Goal: Use online tool/utility: Utilize a website feature to perform a specific function

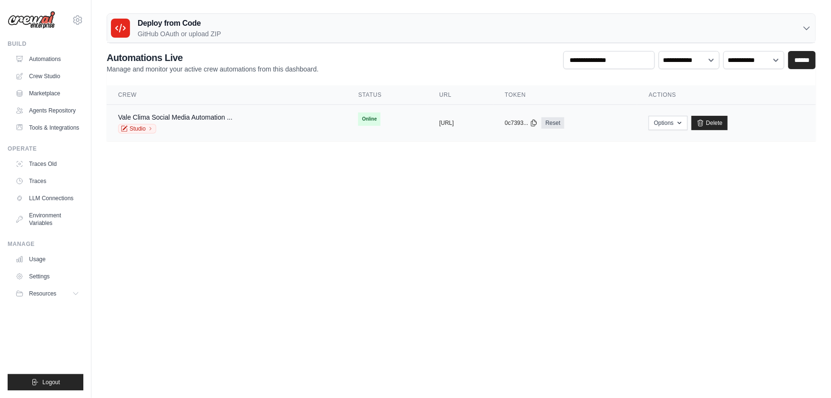
click at [139, 123] on div "Vale Clima Social Media Automation ... Studio" at bounding box center [175, 122] width 114 height 21
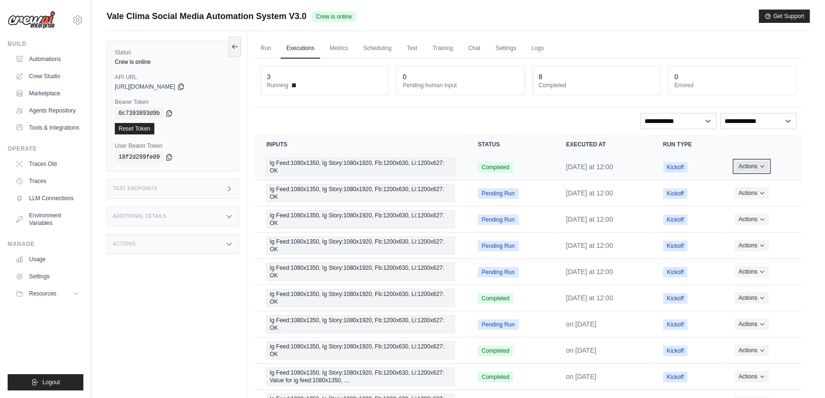
click at [763, 169] on button "Actions" at bounding box center [752, 166] width 34 height 11
click at [753, 184] on link "View Details" at bounding box center [760, 183] width 61 height 15
click at [748, 162] on button "Actions" at bounding box center [752, 166] width 34 height 11
click at [749, 180] on link "View Details" at bounding box center [760, 183] width 61 height 15
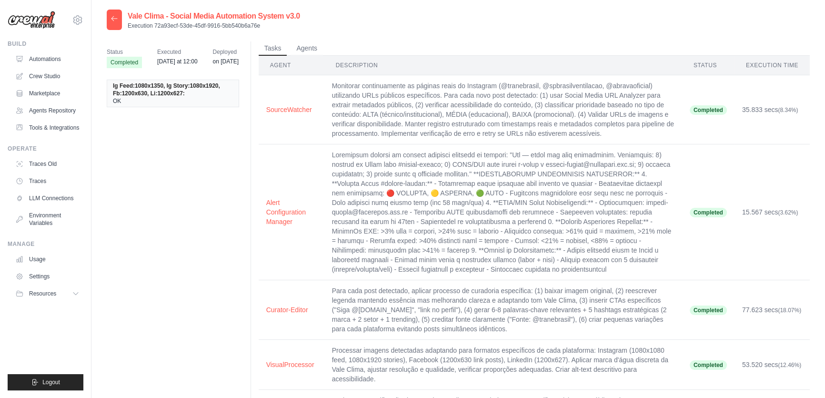
click at [112, 19] on icon at bounding box center [115, 19] width 8 height 8
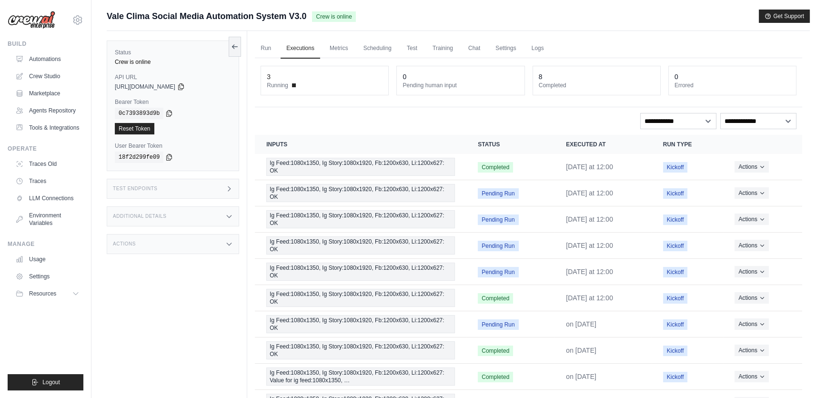
click at [200, 188] on div "Test Endpoints" at bounding box center [173, 189] width 132 height 20
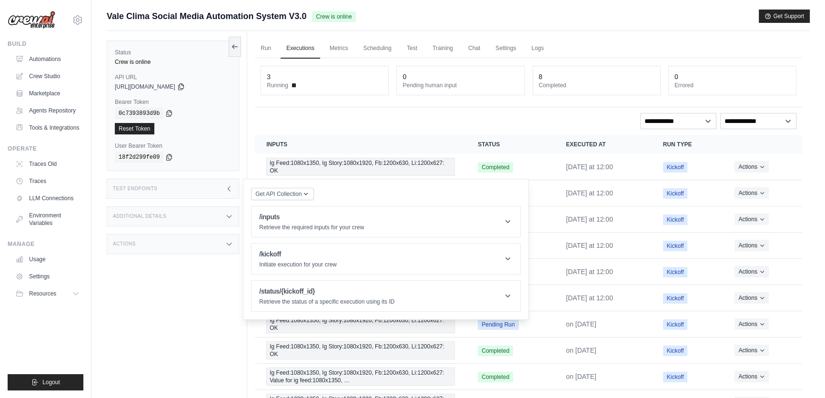
click at [189, 216] on div "Additional Details" at bounding box center [173, 216] width 132 height 20
click at [199, 188] on div "Test Endpoints" at bounding box center [173, 189] width 132 height 20
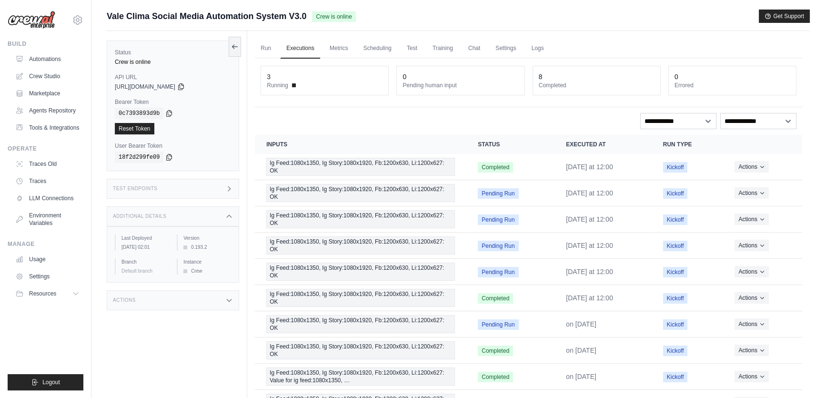
click at [199, 188] on div "Test Endpoints" at bounding box center [173, 189] width 132 height 20
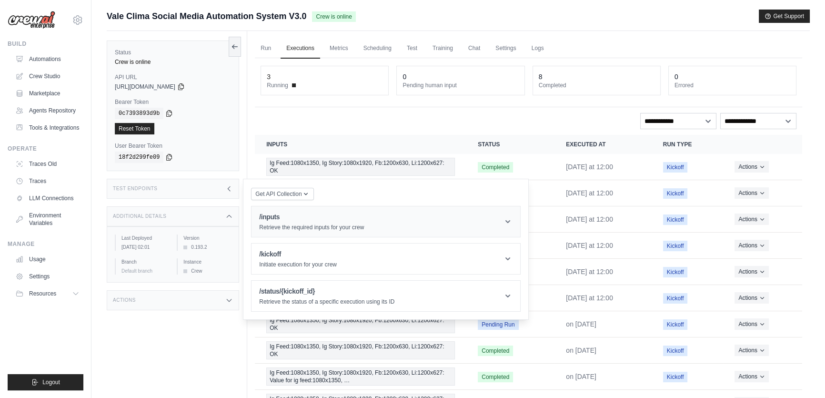
click at [285, 217] on h1 "/inputs" at bounding box center [311, 217] width 105 height 10
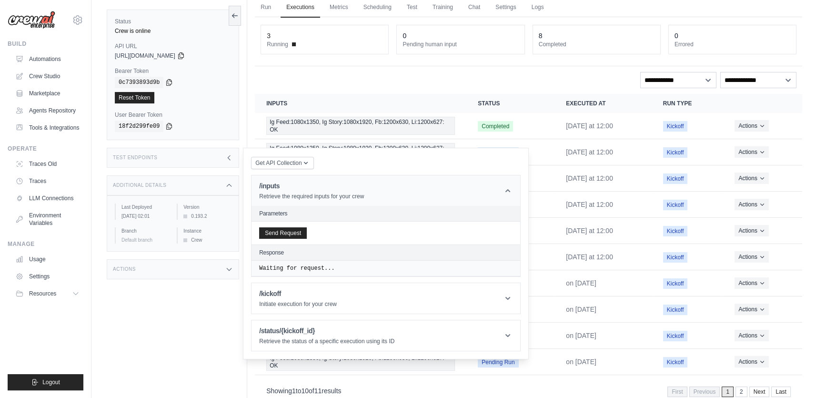
scroll to position [61, 0]
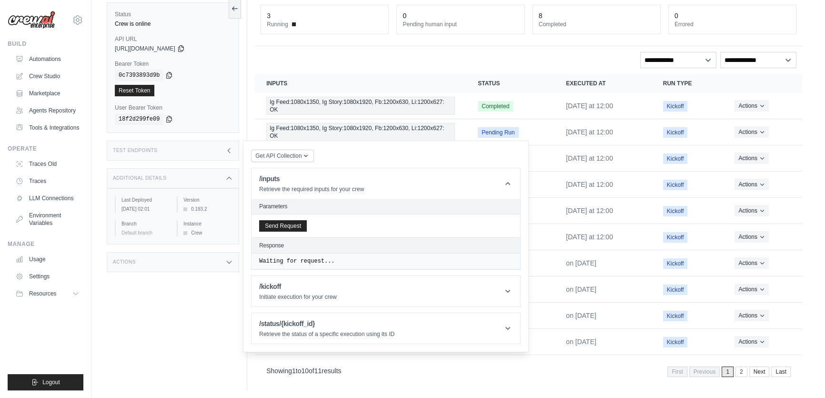
click at [207, 263] on div "Actions" at bounding box center [173, 262] width 132 height 20
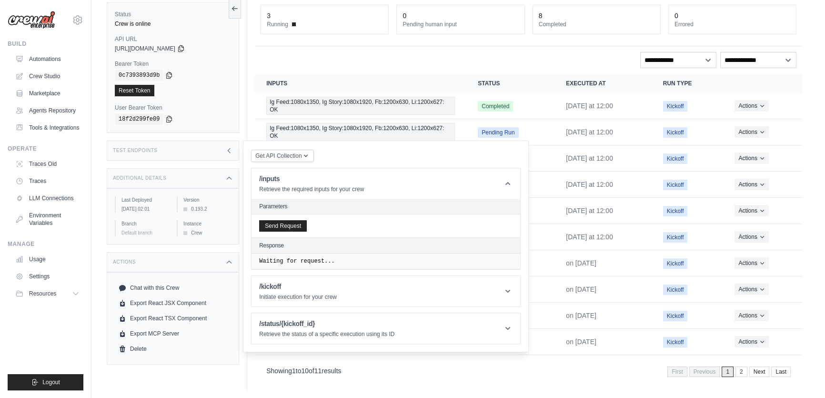
click at [207, 263] on div "Actions" at bounding box center [173, 262] width 132 height 20
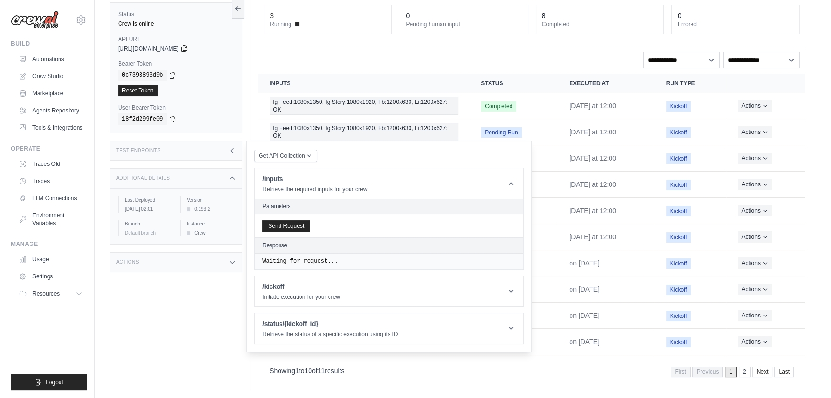
scroll to position [0, 0]
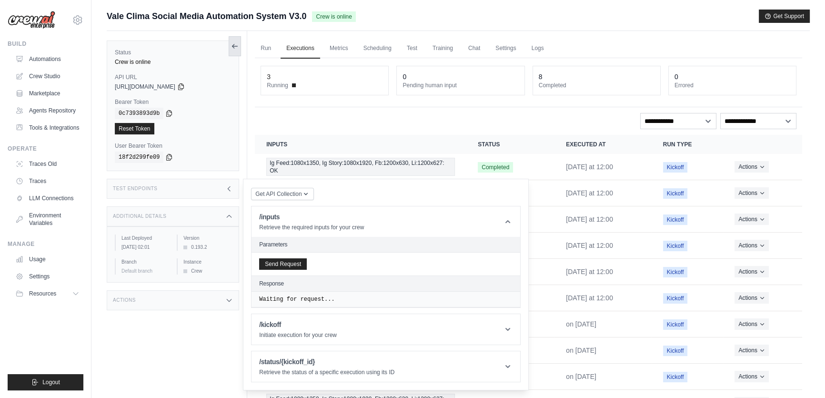
click at [233, 48] on icon at bounding box center [235, 46] width 8 height 8
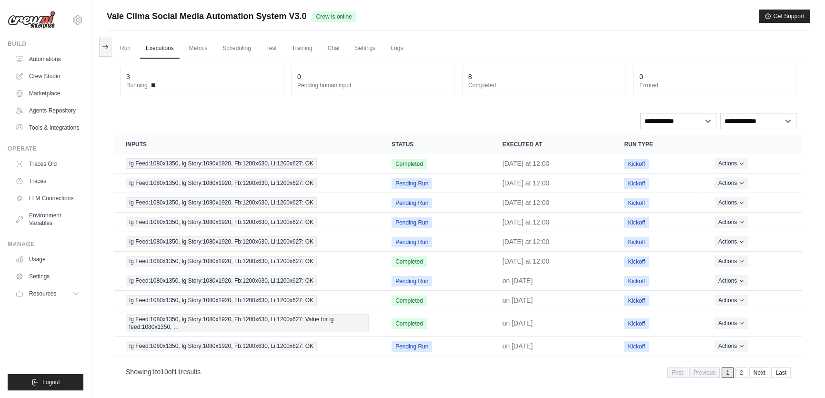
click at [136, 50] on ul "Run Executions Metrics Scheduling Test Training Chat Settings Logs" at bounding box center [458, 49] width 688 height 20
click at [125, 48] on link "Run" at bounding box center [125, 49] width 22 height 20
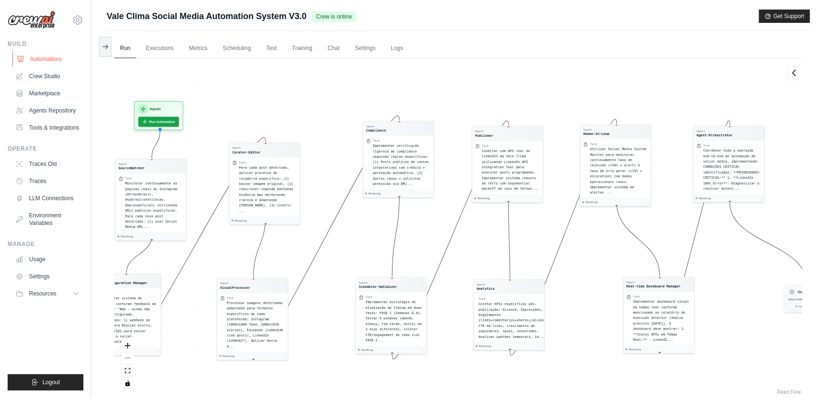
click at [48, 59] on link "Automations" at bounding box center [48, 58] width 72 height 15
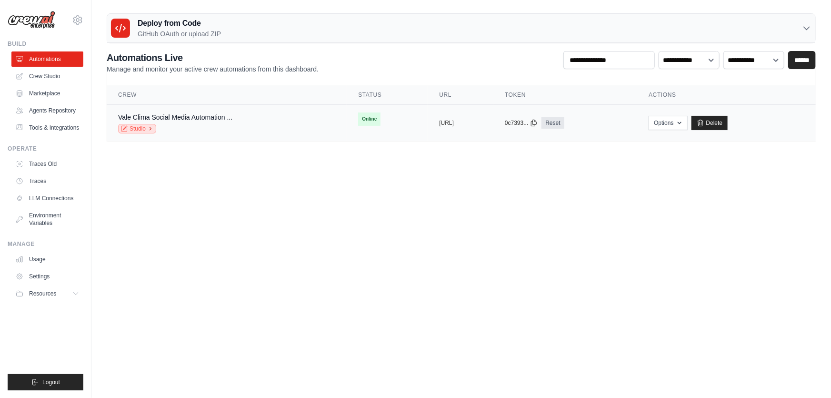
click at [128, 127] on link "Studio" at bounding box center [137, 129] width 38 height 10
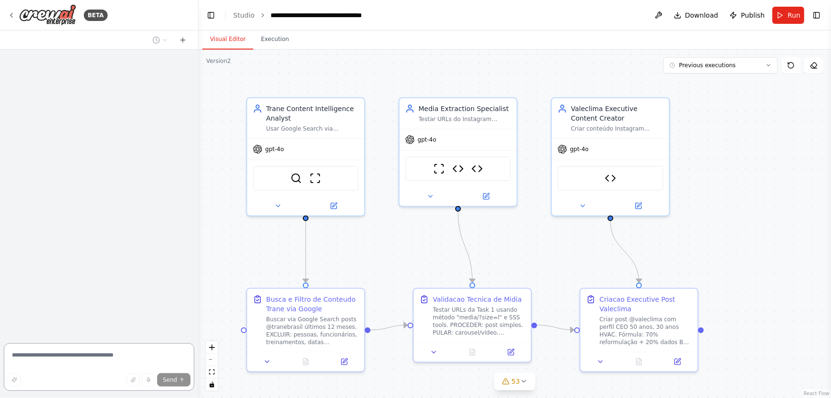
click at [114, 365] on textarea at bounding box center [99, 367] width 191 height 48
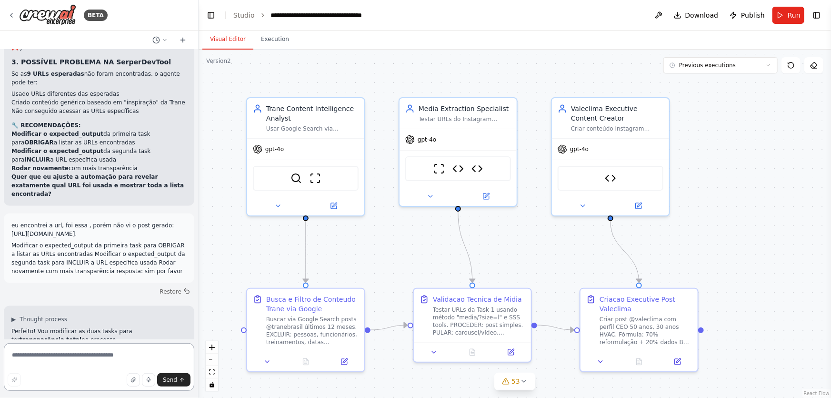
scroll to position [176486, 0]
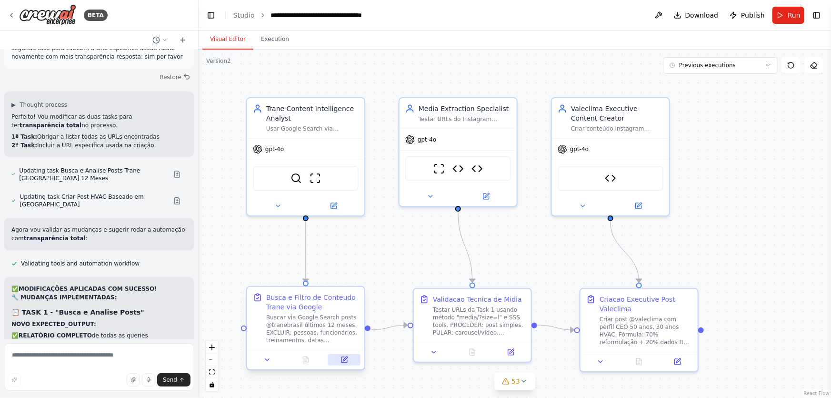
click at [347, 363] on icon at bounding box center [345, 360] width 8 height 8
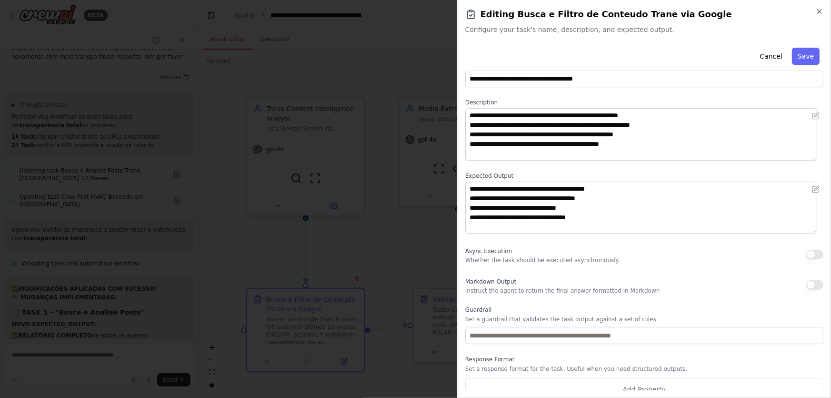
scroll to position [32, 0]
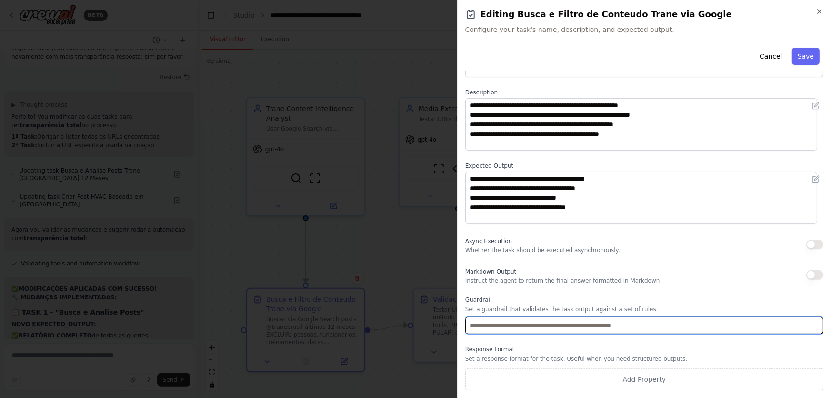
click at [652, 327] on input "text" at bounding box center [644, 325] width 358 height 17
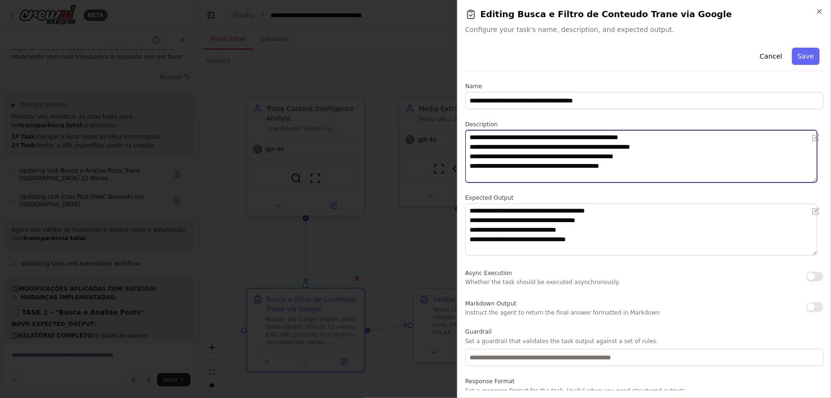
click at [594, 155] on textarea "**********" at bounding box center [641, 156] width 352 height 52
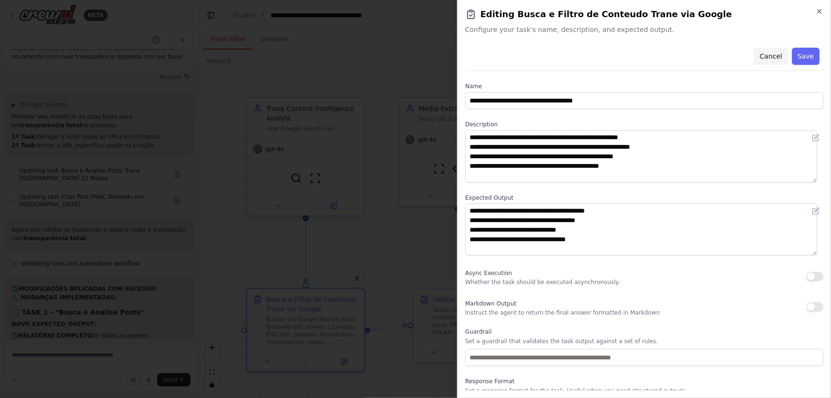
click at [762, 51] on button "Cancel" at bounding box center [771, 56] width 34 height 17
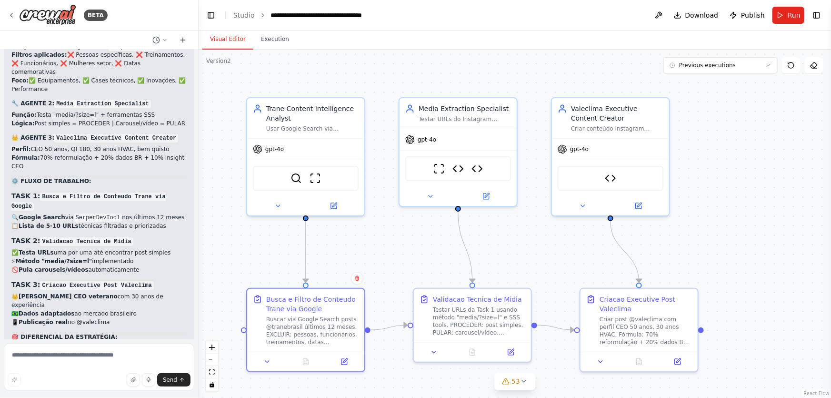
scroll to position [179085, 0]
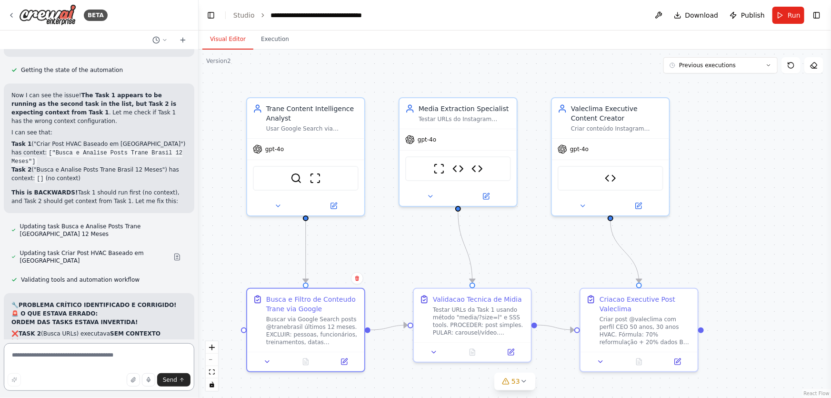
click at [124, 362] on textarea at bounding box center [99, 367] width 191 height 48
click at [150, 359] on textarea "*****" at bounding box center [99, 367] width 191 height 48
drag, startPoint x: 150, startPoint y: 359, endPoint x: -128, endPoint y: 300, distance: 283.4
click at [0, 300] on html "BETA Hello! I'm the CrewAI assistant. What kind of automation do you want to bu…" at bounding box center [415, 199] width 831 height 398
type textarea "**********"
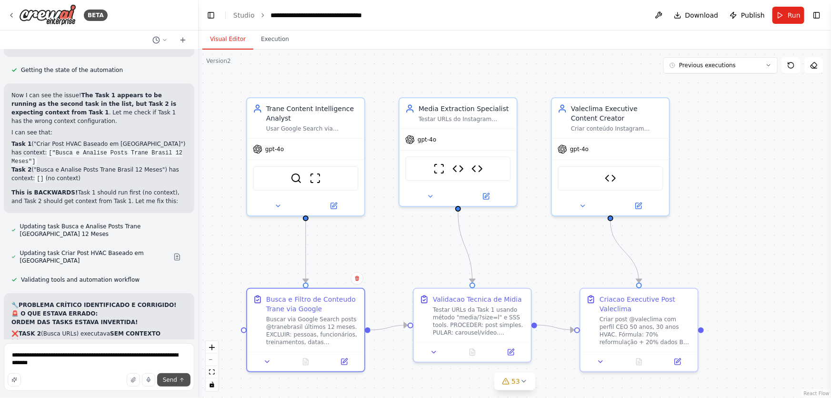
click at [168, 379] on span "Send" at bounding box center [170, 380] width 14 height 8
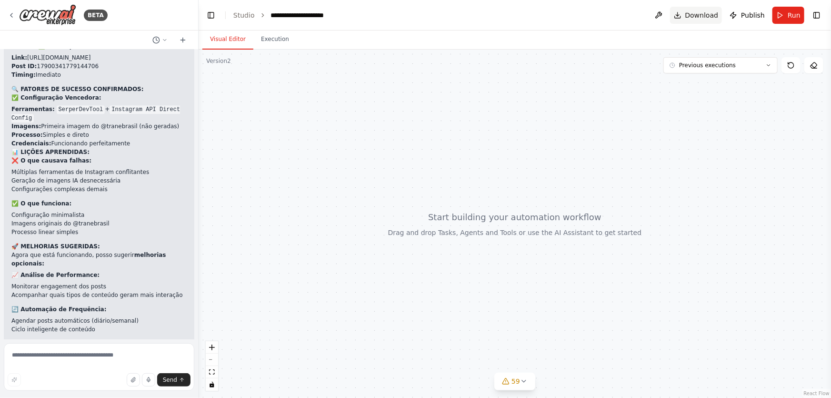
scroll to position [27296, 0]
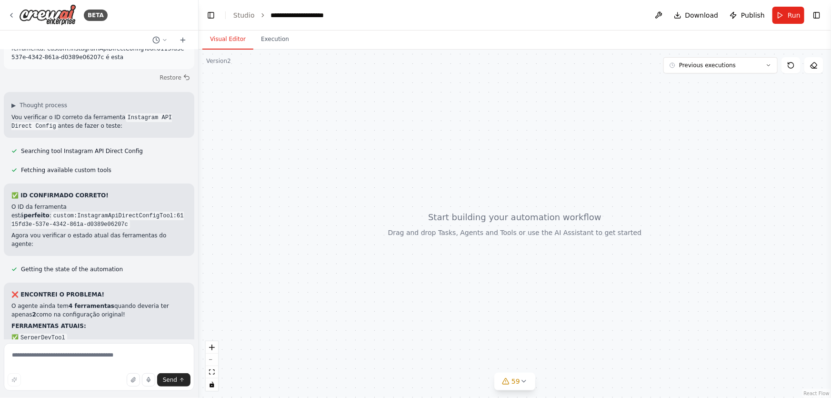
drag, startPoint x: 140, startPoint y: 235, endPoint x: 5, endPoint y: 195, distance: 140.1
drag, startPoint x: 116, startPoint y: 230, endPoint x: 8, endPoint y: 178, distance: 120.0
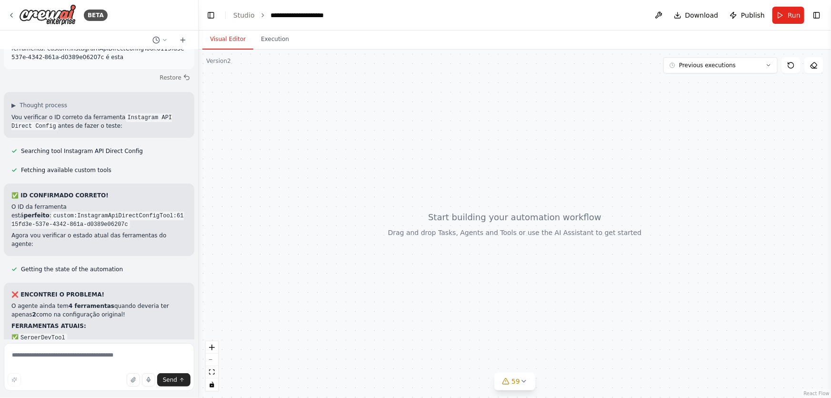
copy div "🔧 CREDENCIAIS FORNECIDAS: ID_INSTAGRAM: 17841405624089404 TOKEN_INSTAGRAM: EAAQ…"
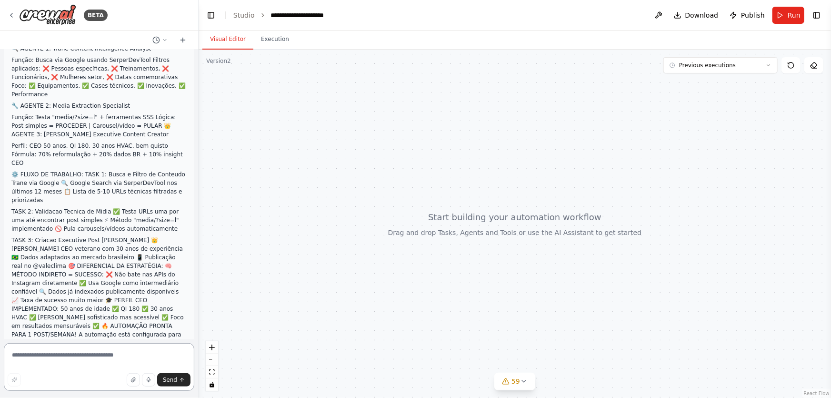
click at [185, 355] on textarea at bounding box center [99, 367] width 191 height 48
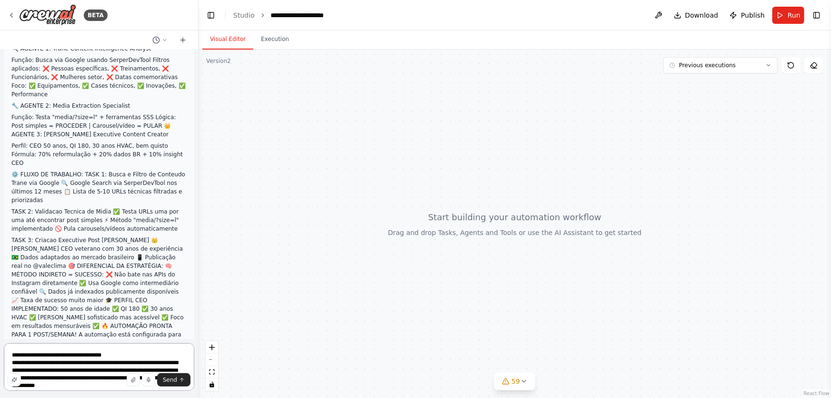
scroll to position [1414, 0]
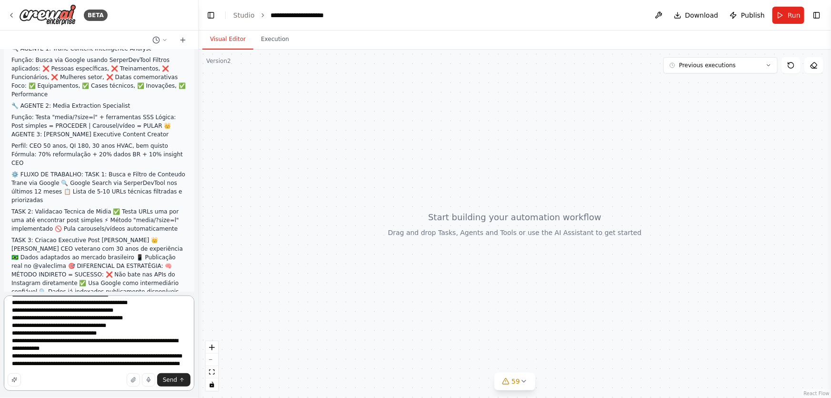
click at [137, 323] on textarea at bounding box center [99, 342] width 191 height 95
click at [136, 334] on textarea at bounding box center [99, 342] width 191 height 95
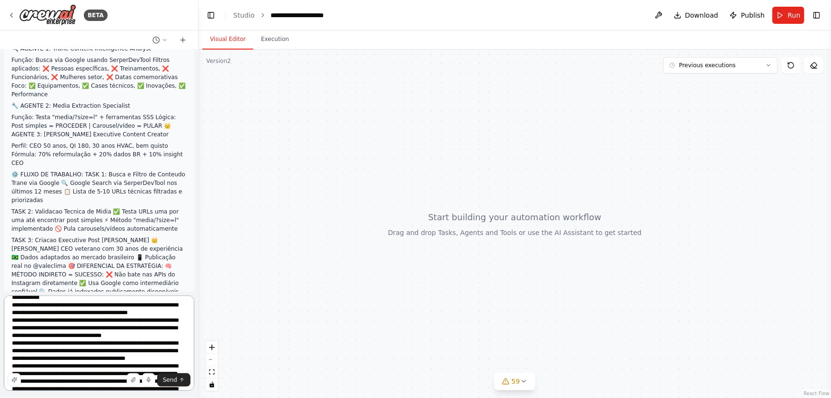
scroll to position [0, 0]
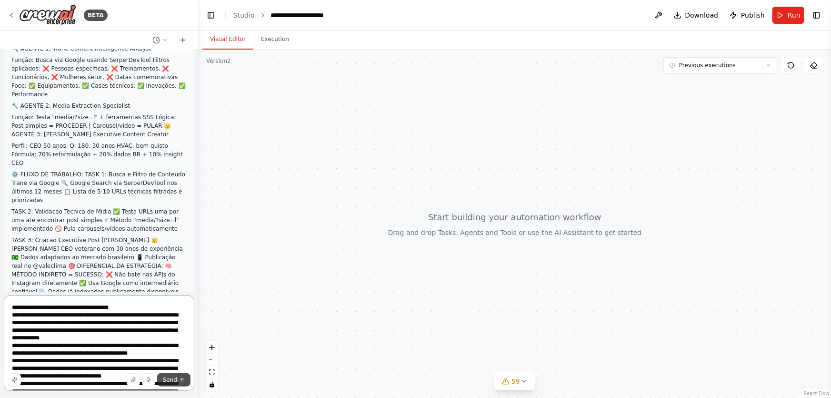
type textarea "**********"
click at [181, 379] on icon "submit" at bounding box center [182, 380] width 6 height 6
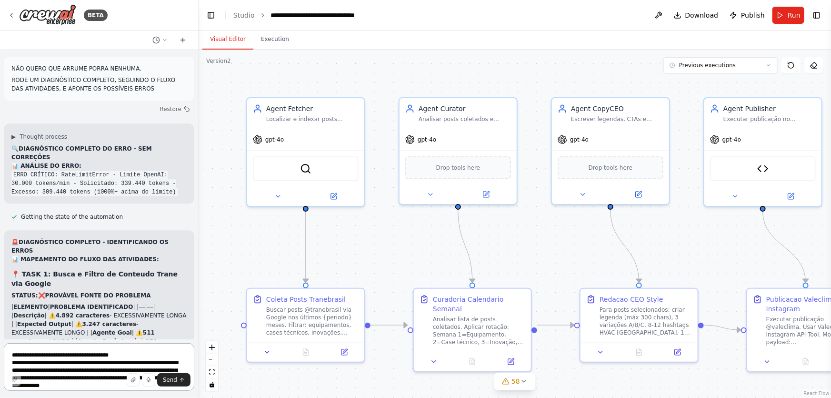
scroll to position [182362, 0]
